Goal: Use online tool/utility: Utilize a website feature to perform a specific function

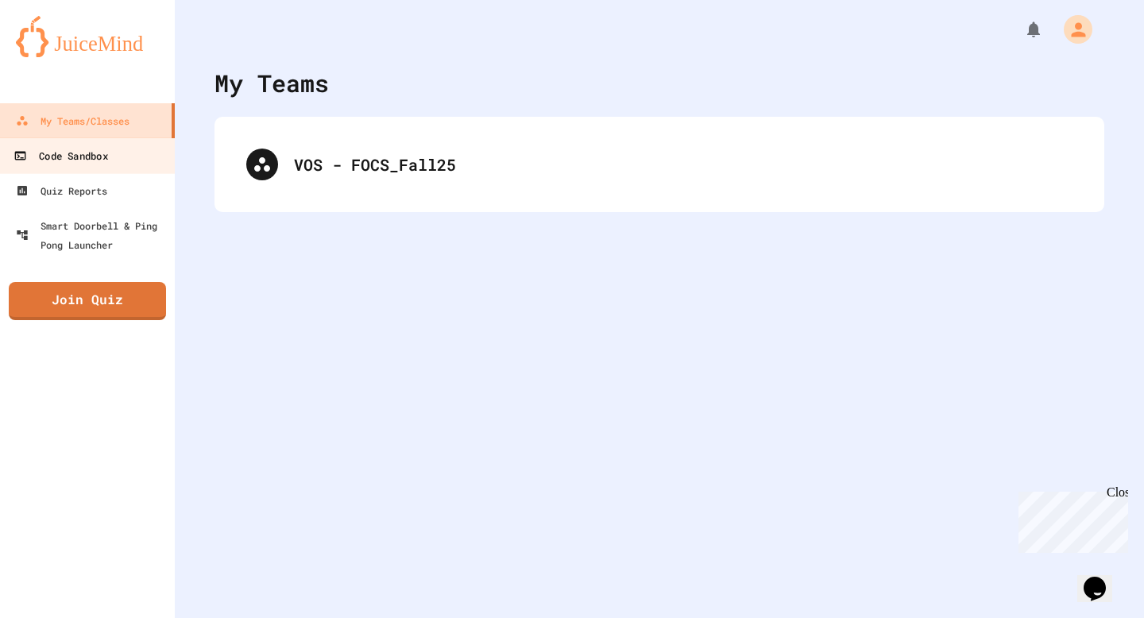
click at [105, 158] on div "Code Sandbox" at bounding box center [61, 156] width 94 height 20
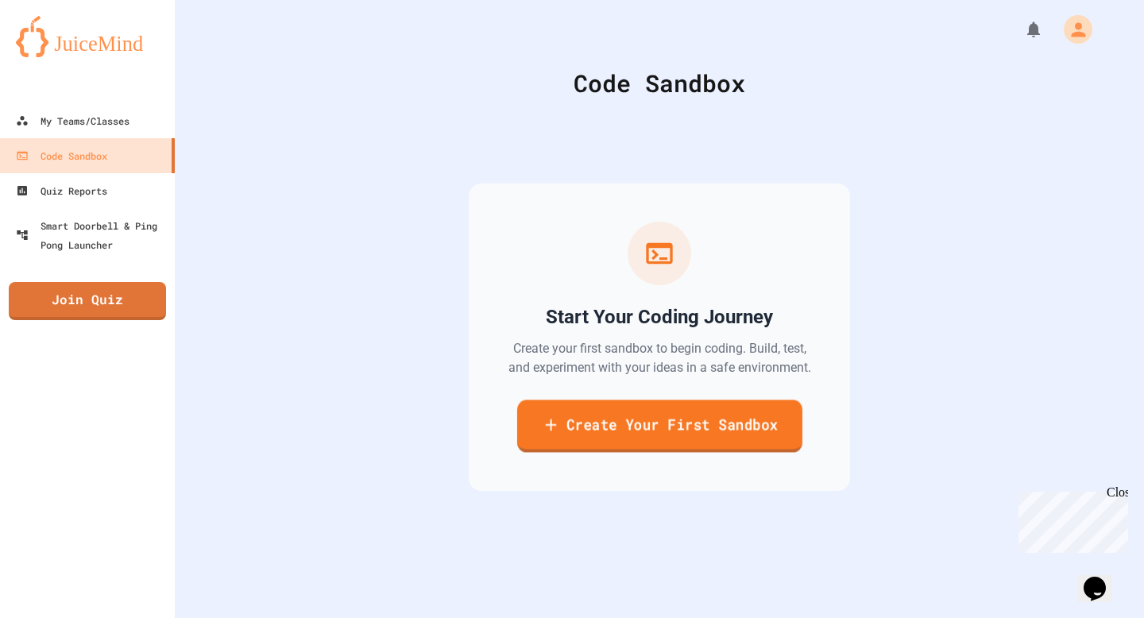
click at [615, 446] on link "Create Your First Sandbox" at bounding box center [659, 426] width 285 height 52
type input "*"
type input "******"
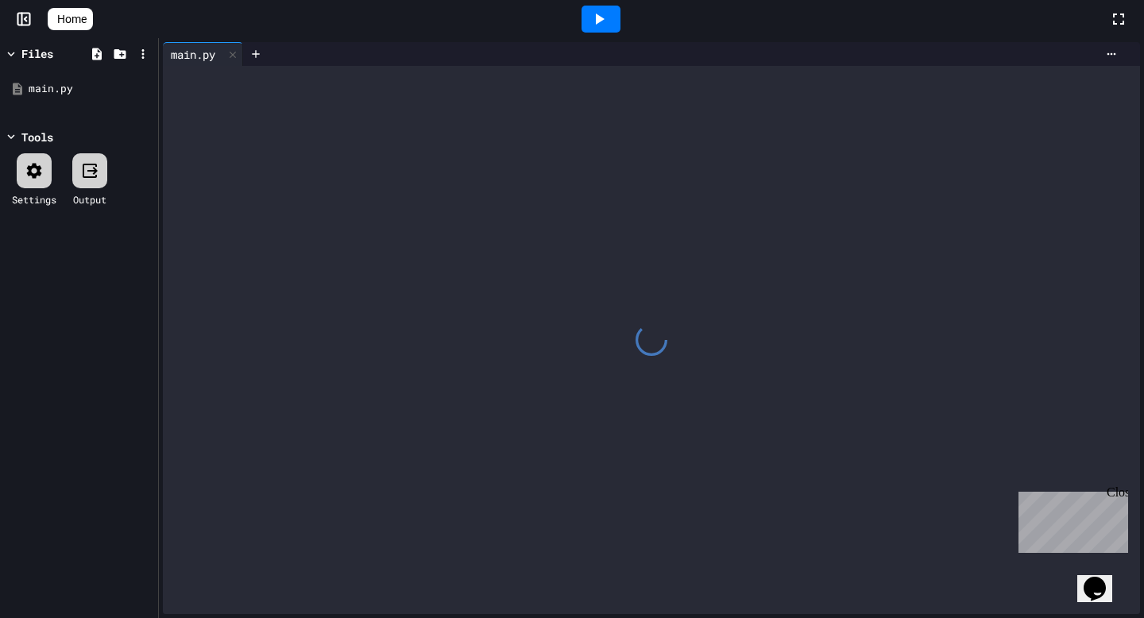
click at [468, 179] on div at bounding box center [652, 340] width 978 height 548
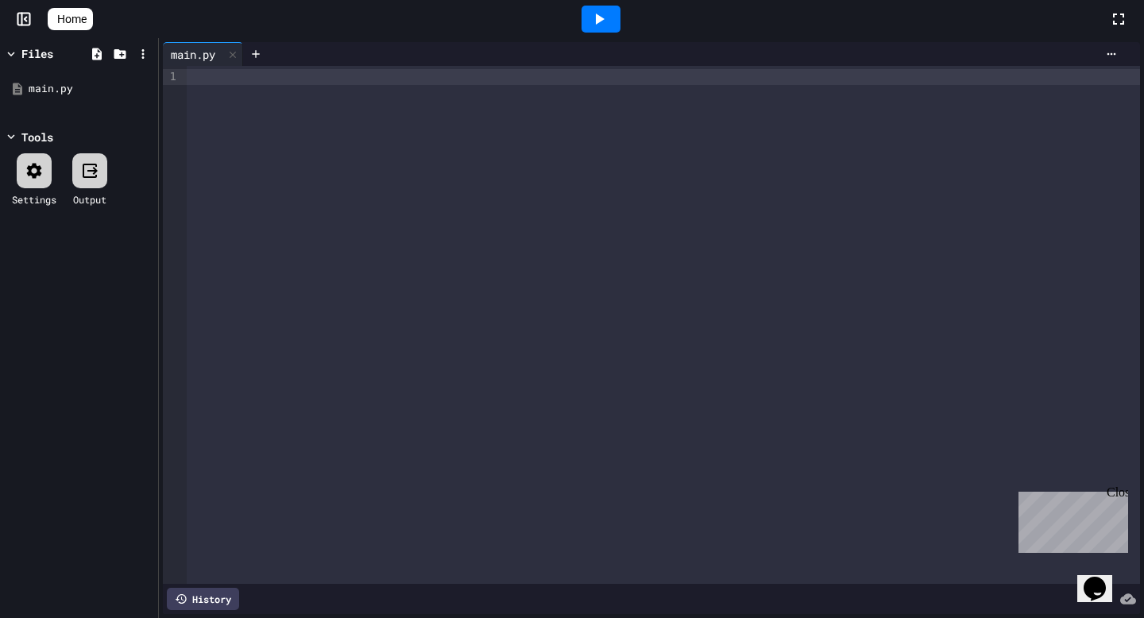
click at [417, 222] on div at bounding box center [664, 325] width 954 height 518
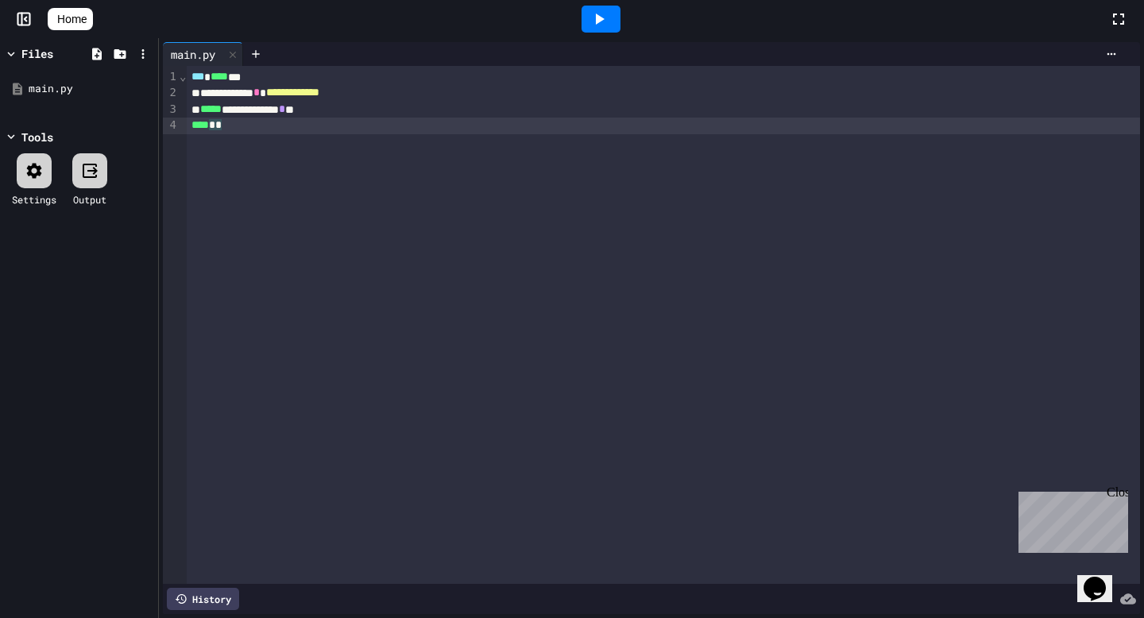
click at [87, 15] on span "Home" at bounding box center [71, 19] width 29 height 16
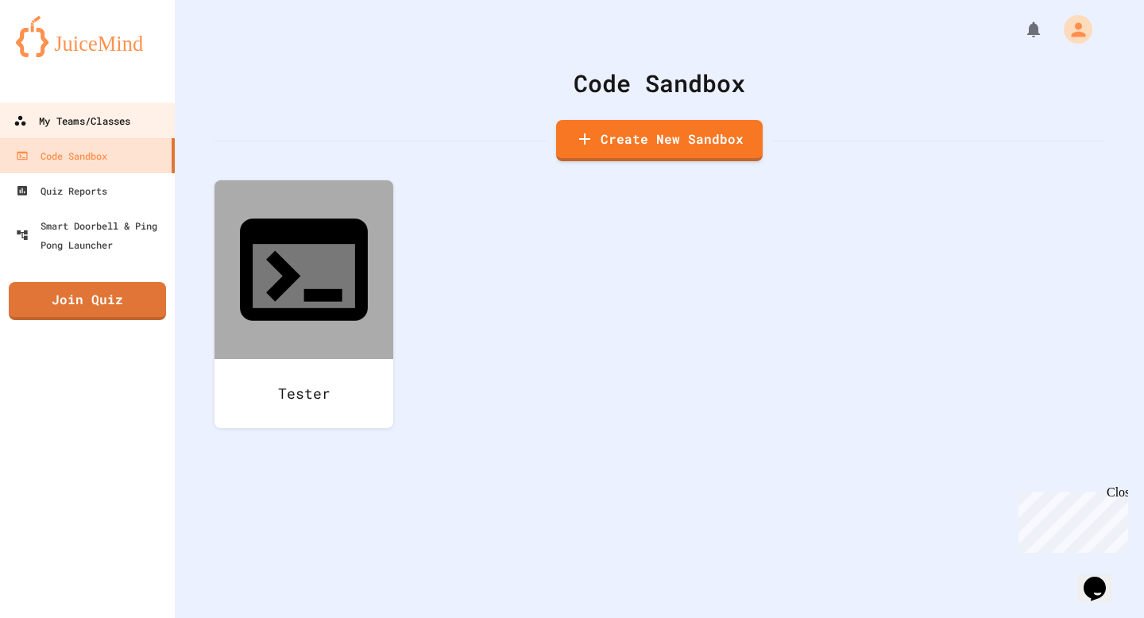
click at [91, 126] on div "My Teams/Classes" at bounding box center [72, 121] width 117 height 20
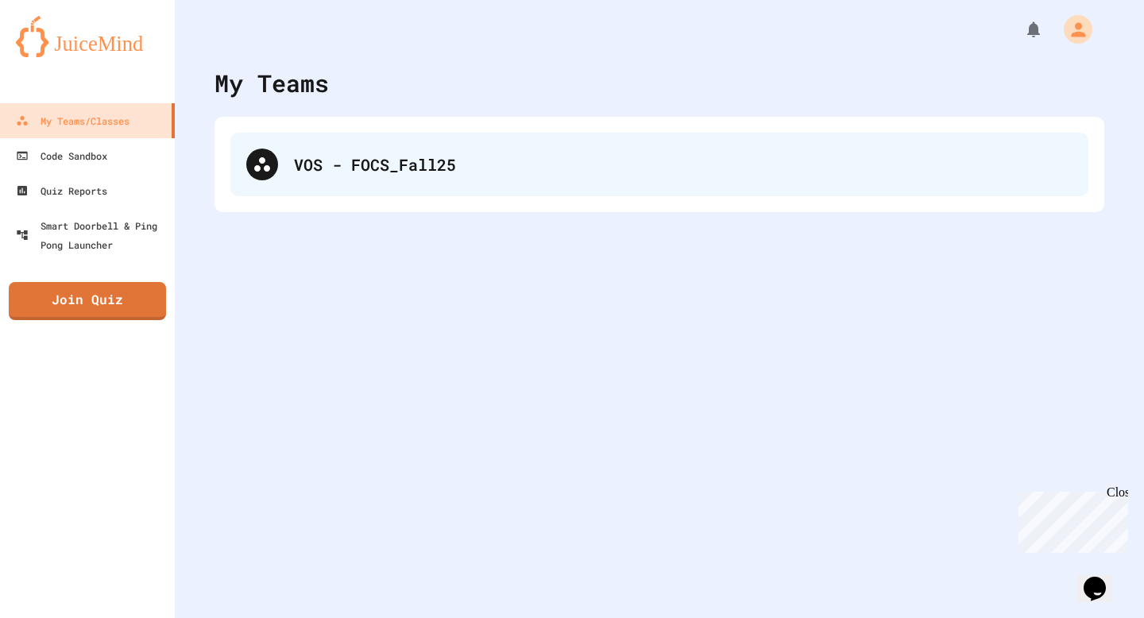
click at [361, 185] on div "VOS - FOCS_Fall25" at bounding box center [659, 165] width 858 height 64
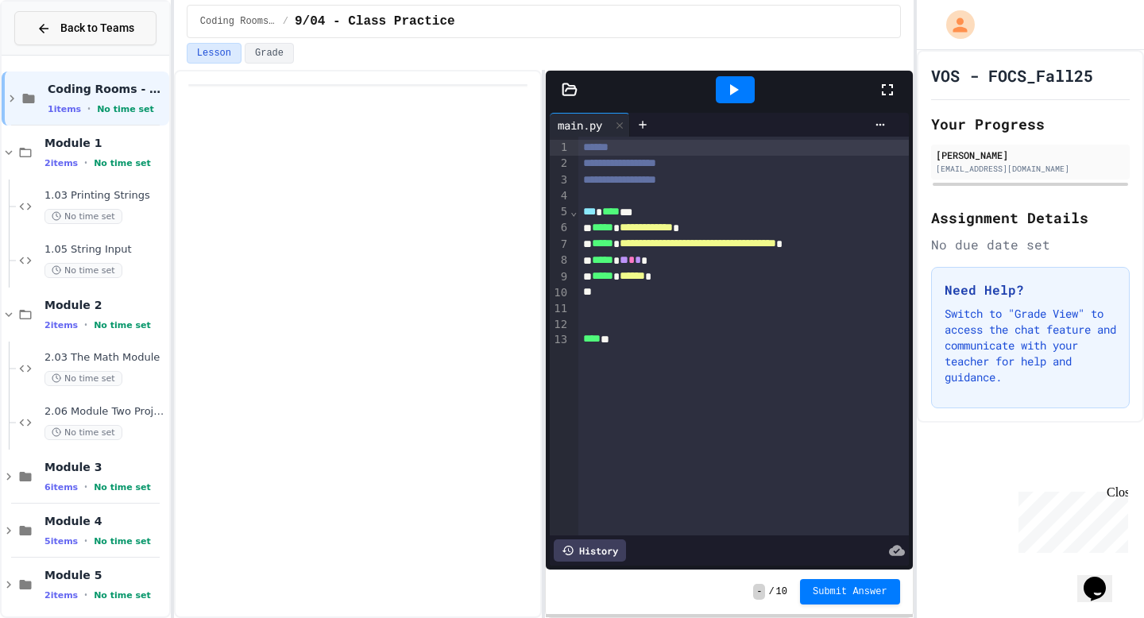
click at [20, 30] on button "Back to Teams" at bounding box center [85, 28] width 142 height 34
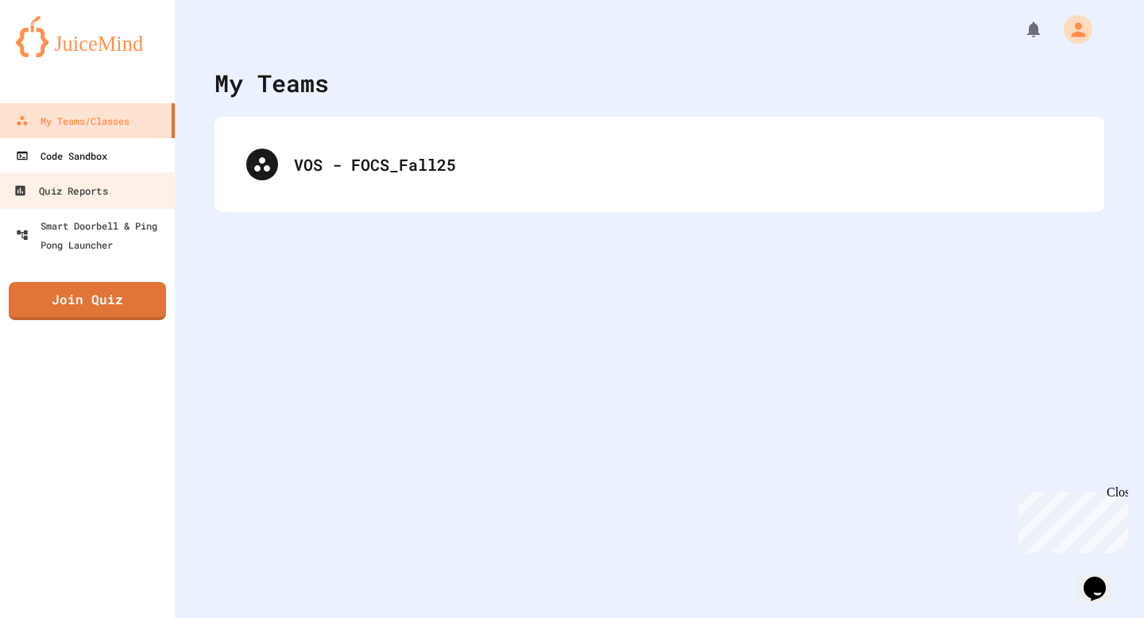
click at [91, 160] on div "Code Sandbox" at bounding box center [61, 155] width 91 height 19
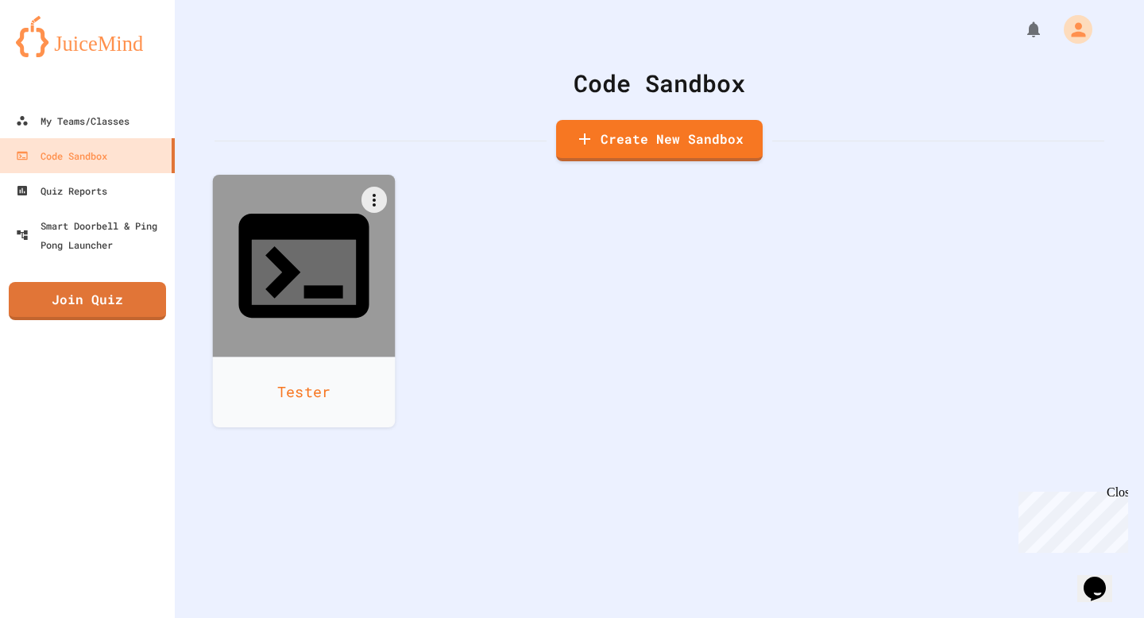
click at [280, 357] on div "Tester" at bounding box center [304, 392] width 183 height 71
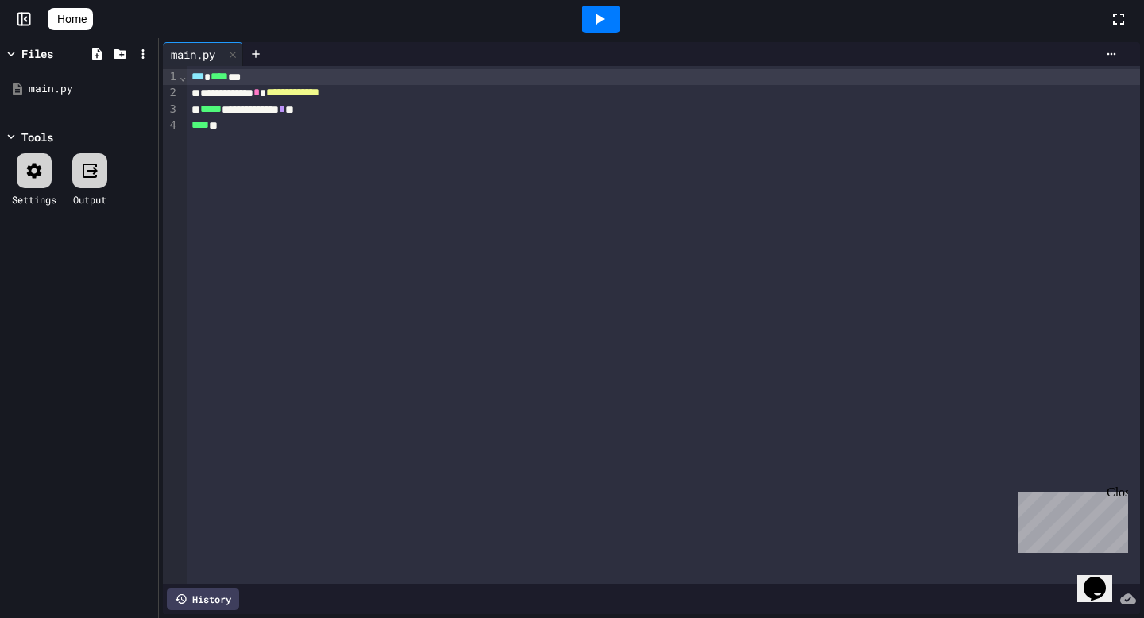
click at [593, 23] on div at bounding box center [601, 19] width 39 height 27
